Goal: Information Seeking & Learning: Learn about a topic

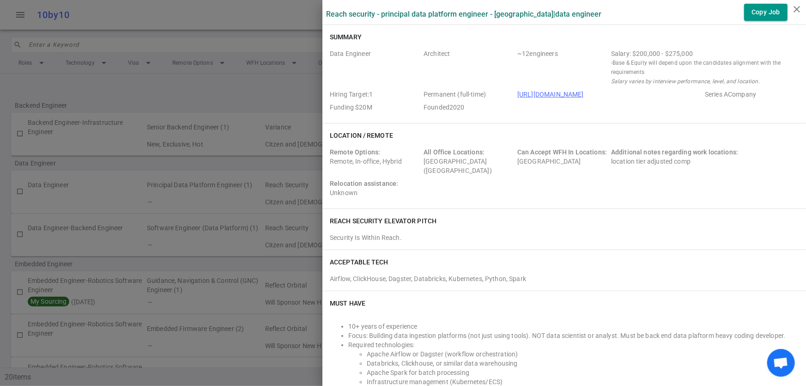
scroll to position [337, 0]
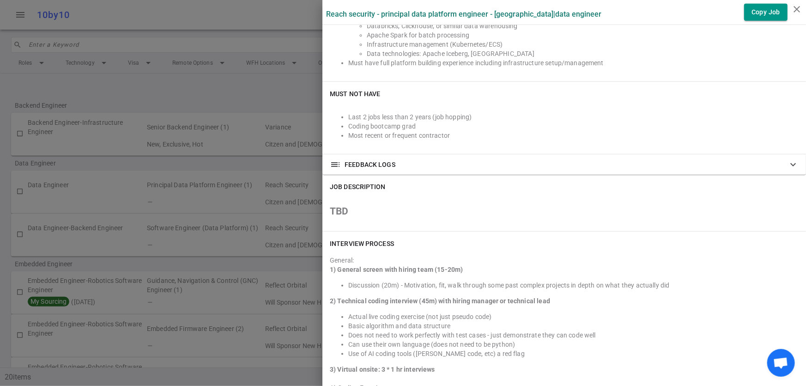
click at [260, 263] on div at bounding box center [403, 193] width 806 height 386
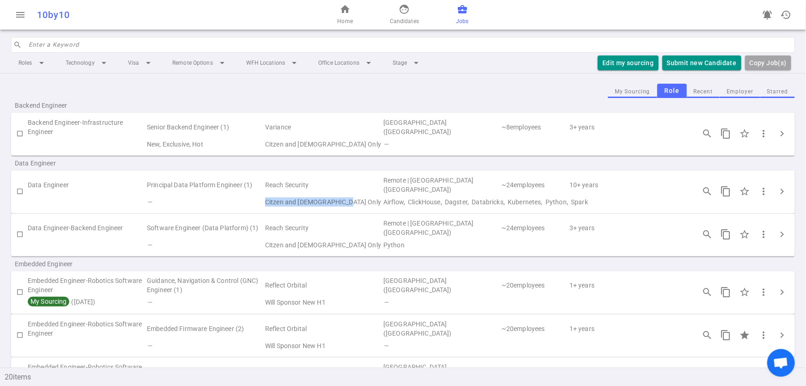
drag, startPoint x: 264, startPoint y: 202, endPoint x: 343, endPoint y: 204, distance: 79.0
click at [343, 204] on td "Citzen and [DEMOGRAPHIC_DATA] Only" at bounding box center [323, 201] width 118 height 13
click at [346, 202] on td "Citzen and [DEMOGRAPHIC_DATA] Only" at bounding box center [323, 201] width 118 height 13
click at [262, 201] on td "—" at bounding box center [205, 201] width 118 height 13
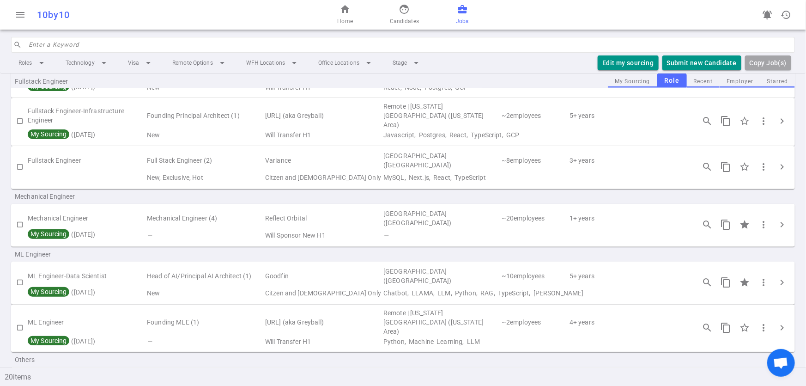
scroll to position [520, 0]
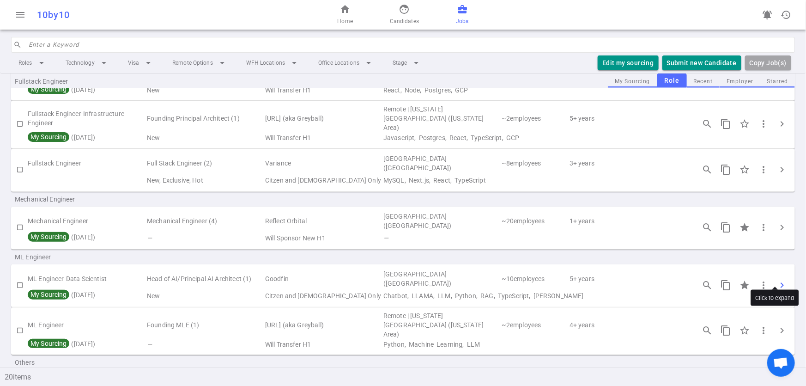
click at [776, 279] on span "chevron_right" at bounding box center [781, 284] width 11 height 11
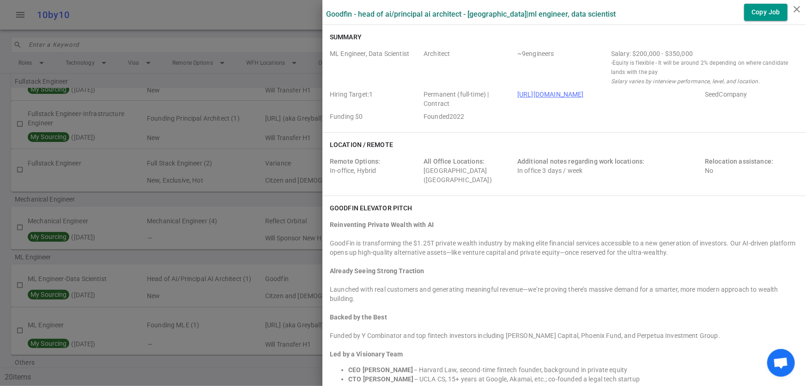
click at [263, 81] on div at bounding box center [403, 193] width 806 height 386
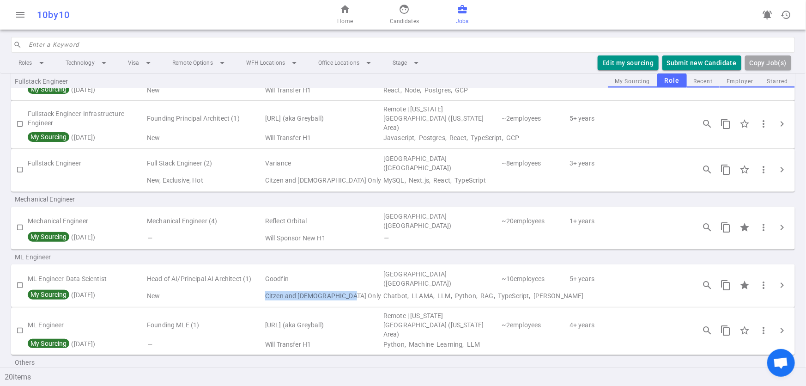
drag, startPoint x: 265, startPoint y: 286, endPoint x: 349, endPoint y: 286, distance: 84.0
click at [349, 289] on td "Citzen and [DEMOGRAPHIC_DATA] Only" at bounding box center [323, 295] width 118 height 13
copy td "Citzen and [DEMOGRAPHIC_DATA] Only"
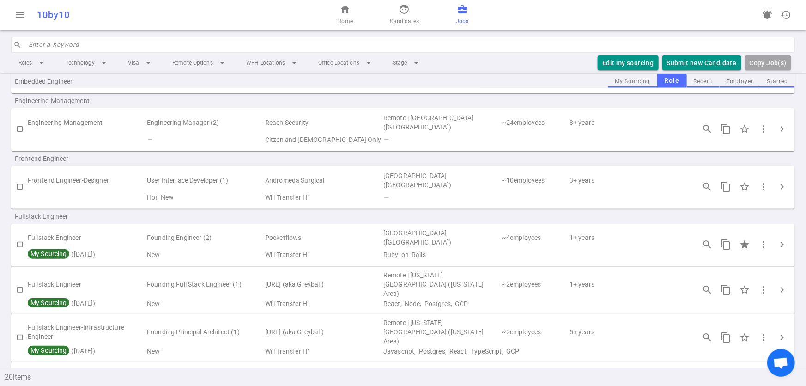
scroll to position [295, 0]
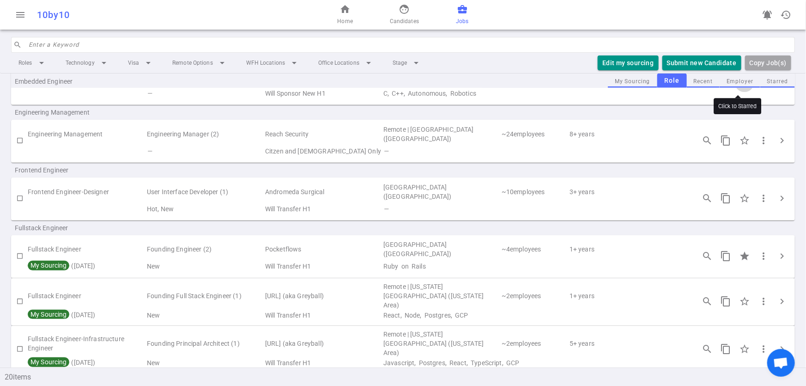
click at [735, 83] on input "Click to Starred" at bounding box center [744, 82] width 19 height 19
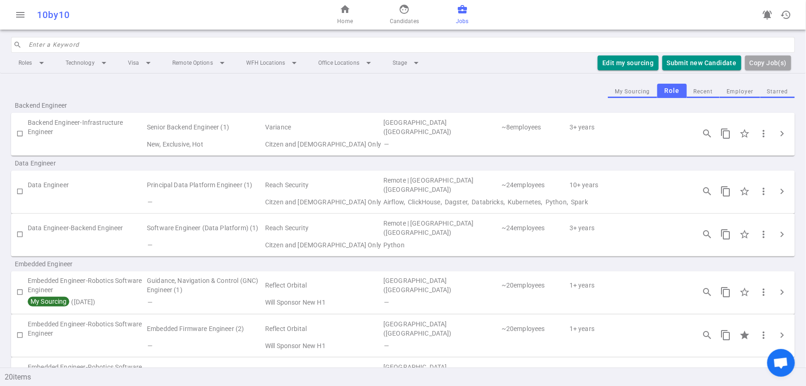
click at [743, 90] on button "Employer" at bounding box center [739, 91] width 41 height 12
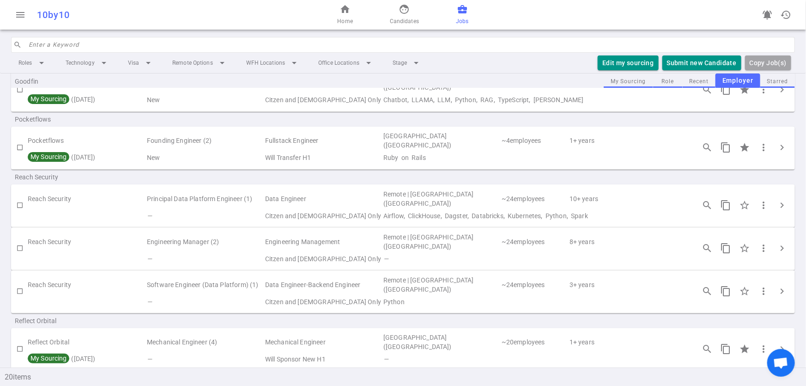
scroll to position [103, 0]
drag, startPoint x: 258, startPoint y: 213, endPoint x: 347, endPoint y: 215, distance: 89.1
click at [347, 215] on tr "— Citzen and [DEMOGRAPHIC_DATA] Only Airflow, ClickHouse, Dagster, Databricks, …" at bounding box center [402, 214] width 783 height 13
copy tr "— Citzen and [DEMOGRAPHIC_DATA] Only"
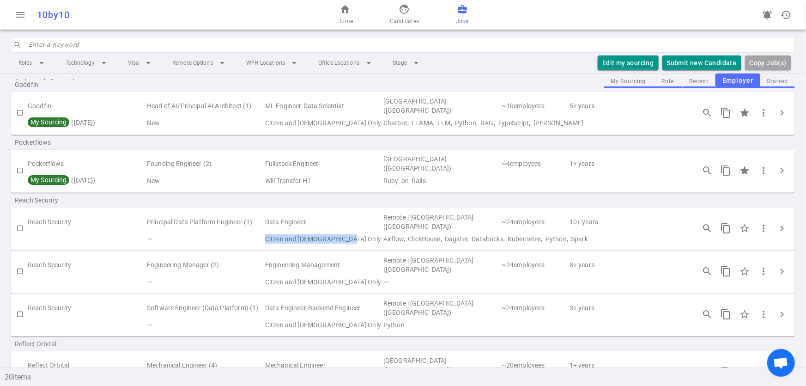
scroll to position [74, 0]
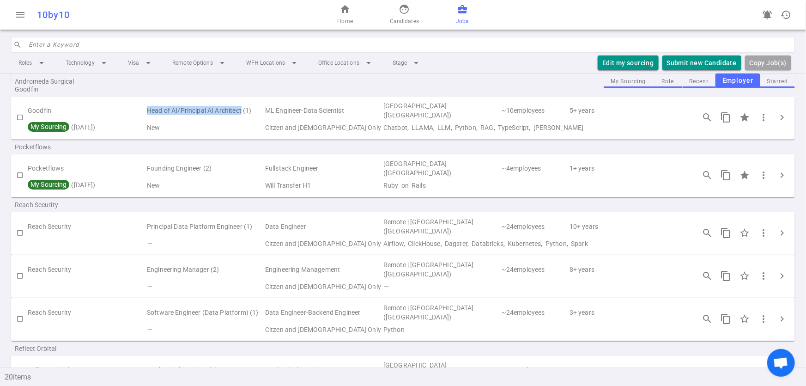
drag, startPoint x: 143, startPoint y: 110, endPoint x: 241, endPoint y: 110, distance: 98.8
click at [241, 110] on tr "Goodfin Head of AI/Principal AI Architect (1) ML Engineer-Data Scientist [GEOGR…" at bounding box center [402, 110] width 783 height 21
drag, startPoint x: 352, startPoint y: 107, endPoint x: 144, endPoint y: 110, distance: 208.7
click at [144, 110] on tr "Goodfin Head of AI/Principal AI Architect (1) ML Engineer-Data Scientist [GEOGR…" at bounding box center [402, 110] width 783 height 21
copy tr "Head of AI/Principal AI Architect (1) ML Engineer-Data Scientist"
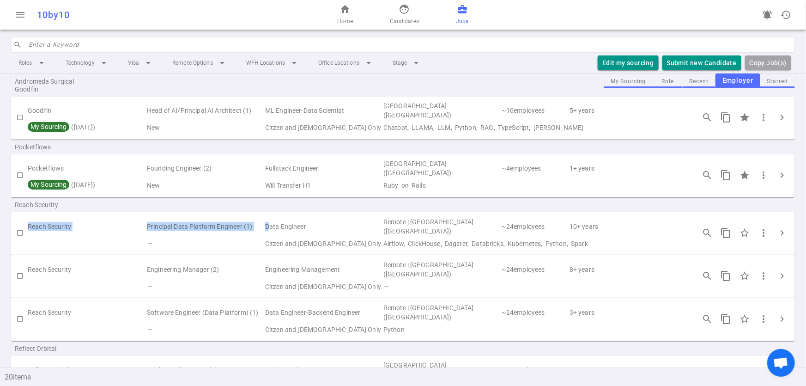
drag, startPoint x: 26, startPoint y: 222, endPoint x: 269, endPoint y: 229, distance: 243.0
click at [269, 229] on tr "Reach Security Principal Data Platform Engineer (1) Data Engineer Remote | [GEO…" at bounding box center [402, 226] width 783 height 21
click at [254, 232] on td "Principal Data Platform Engineer (1)" at bounding box center [205, 226] width 118 height 21
drag, startPoint x: 29, startPoint y: 224, endPoint x: 253, endPoint y: 226, distance: 224.4
click at [253, 226] on tr "Reach Security Principal Data Platform Engineer (1) Data Engineer Remote | [GEO…" at bounding box center [402, 226] width 783 height 21
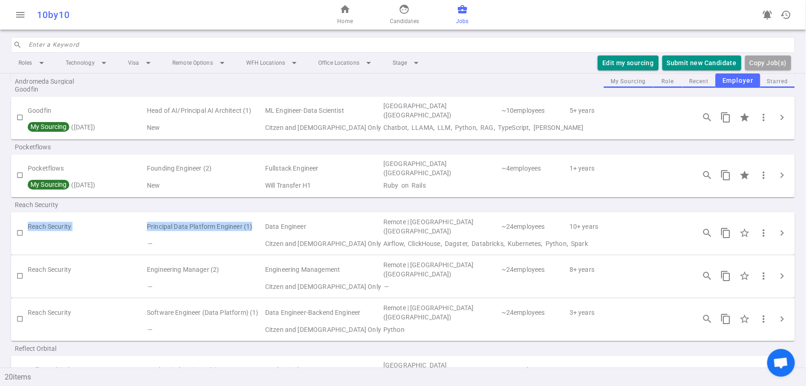
copy tr "Reach Security Principal Data Platform Engineer (1)"
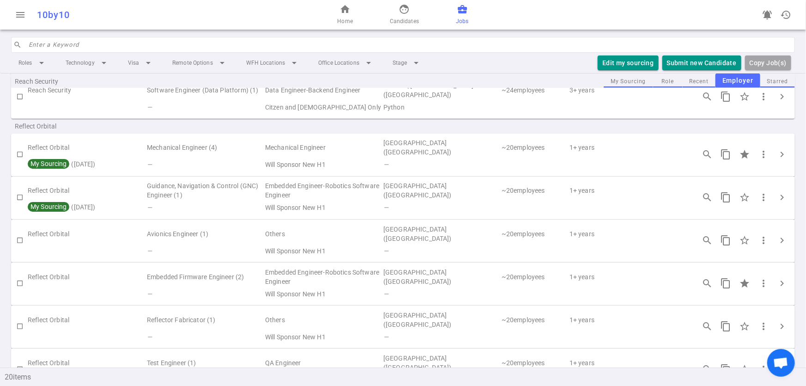
scroll to position [316, 0]
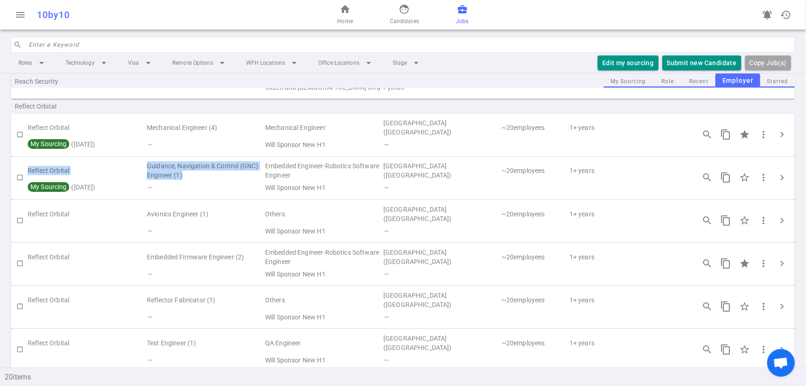
drag, startPoint x: 28, startPoint y: 170, endPoint x: 183, endPoint y: 170, distance: 155.1
click at [183, 170] on tr "Reflect Orbital Guidance, Navigation & Control (GNC) Engineer (1) Embedded Engi…" at bounding box center [402, 170] width 783 height 21
copy tr "Reflect Orbital Guidance, Navigation & Control (GNC) Engineer (1)"
drag, startPoint x: 265, startPoint y: 227, endPoint x: 319, endPoint y: 225, distance: 54.1
click at [321, 226] on td "Will Sponsor New H1" at bounding box center [323, 230] width 118 height 13
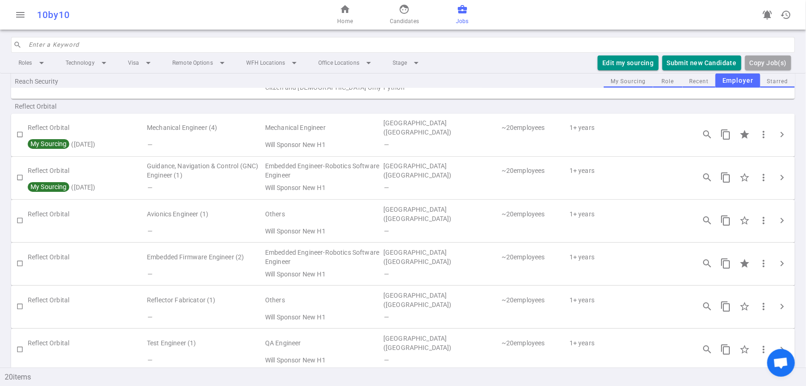
click at [241, 146] on td "—" at bounding box center [205, 144] width 118 height 13
drag, startPoint x: 255, startPoint y: 187, endPoint x: 330, endPoint y: 188, distance: 74.8
click at [330, 188] on tr "My Sourcing ( [DATE] ) — Will Sponsor New H1 —" at bounding box center [402, 187] width 783 height 13
copy tr "— Will Sponsor New H1"
click at [776, 175] on span "chevron_right" at bounding box center [781, 177] width 11 height 11
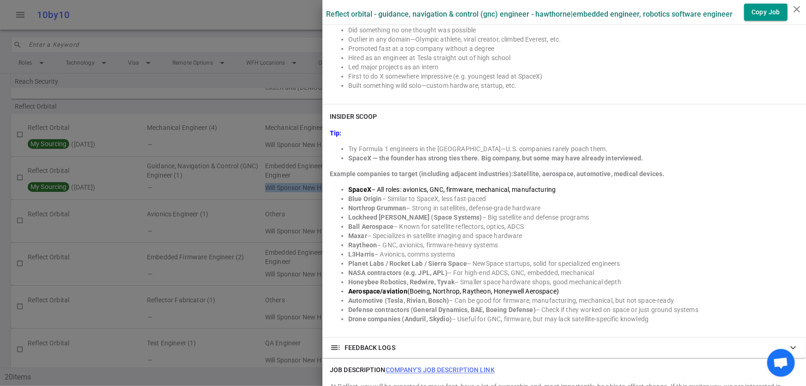
scroll to position [559, 0]
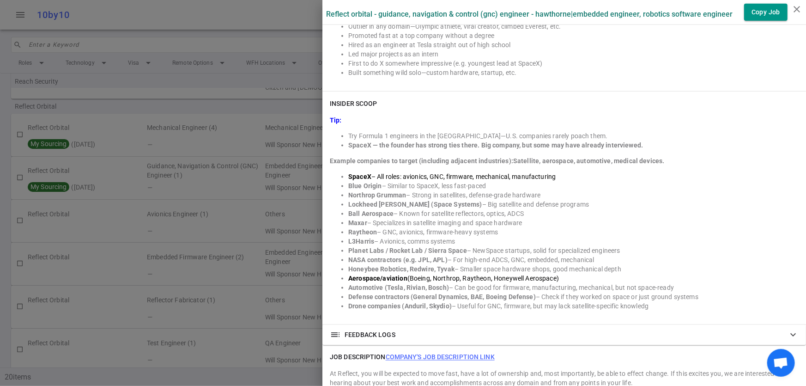
click at [197, 133] on div at bounding box center [403, 193] width 806 height 386
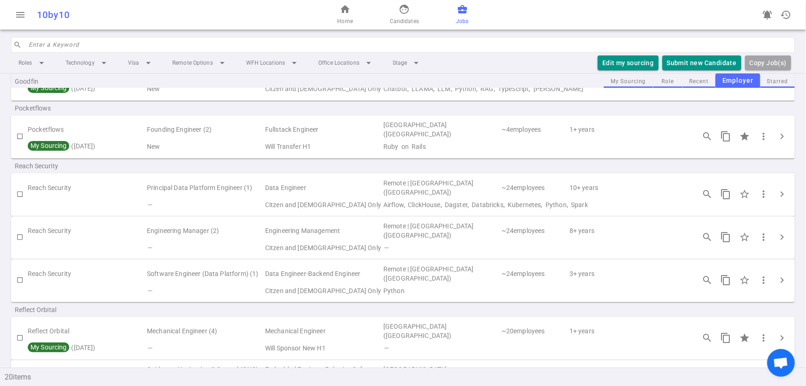
scroll to position [104, 0]
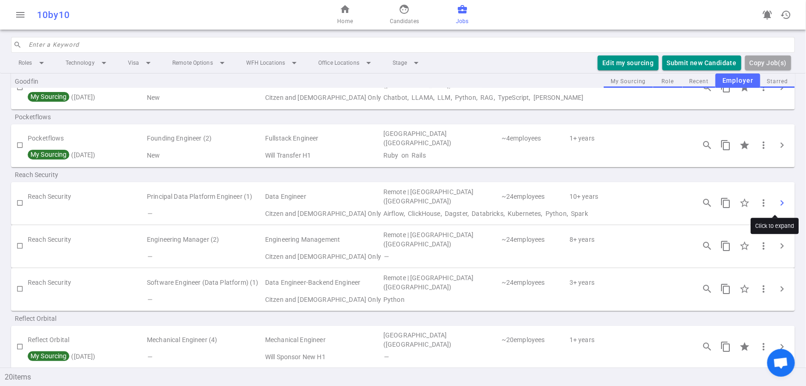
click at [772, 207] on button "chevron_right" at bounding box center [781, 202] width 18 height 18
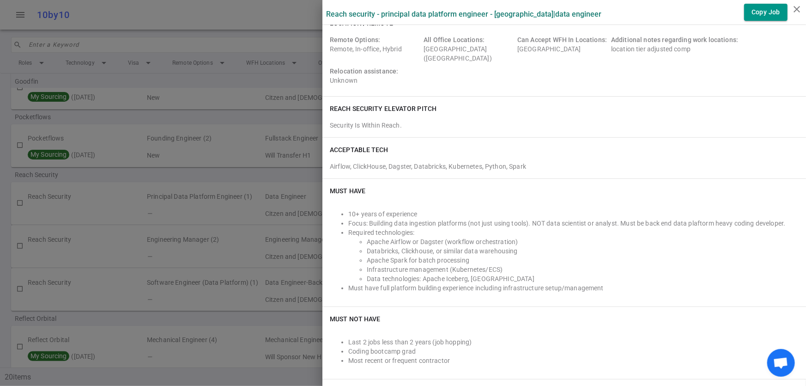
scroll to position [111, 0]
click at [108, 196] on div at bounding box center [403, 193] width 806 height 386
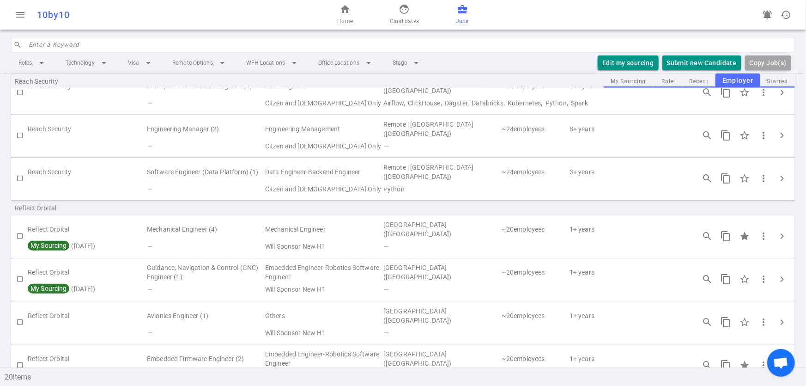
scroll to position [218, 0]
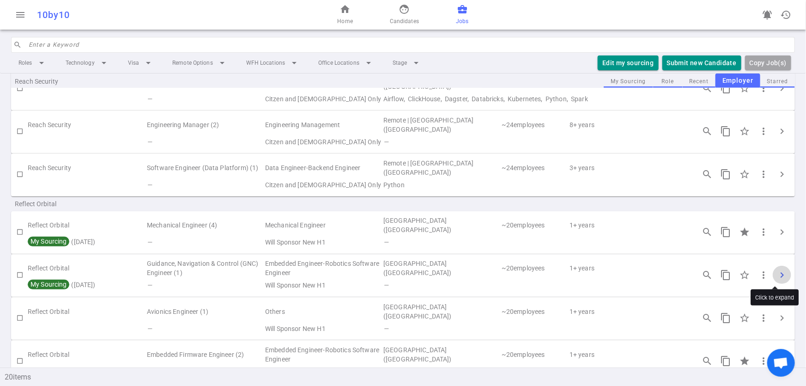
click at [776, 275] on span "chevron_right" at bounding box center [781, 274] width 11 height 11
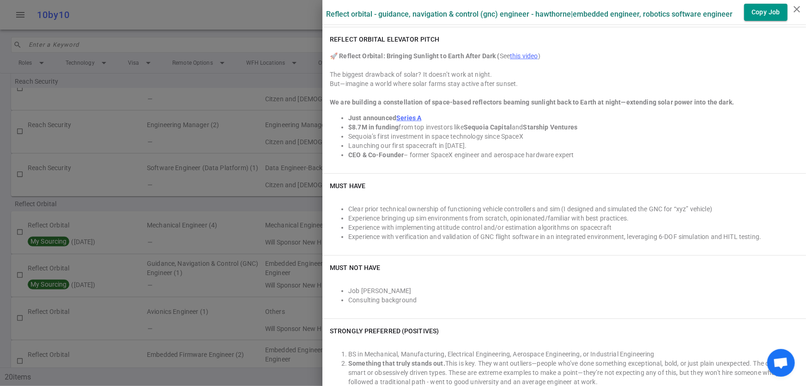
scroll to position [175, 0]
